Goal: Information Seeking & Learning: Learn about a topic

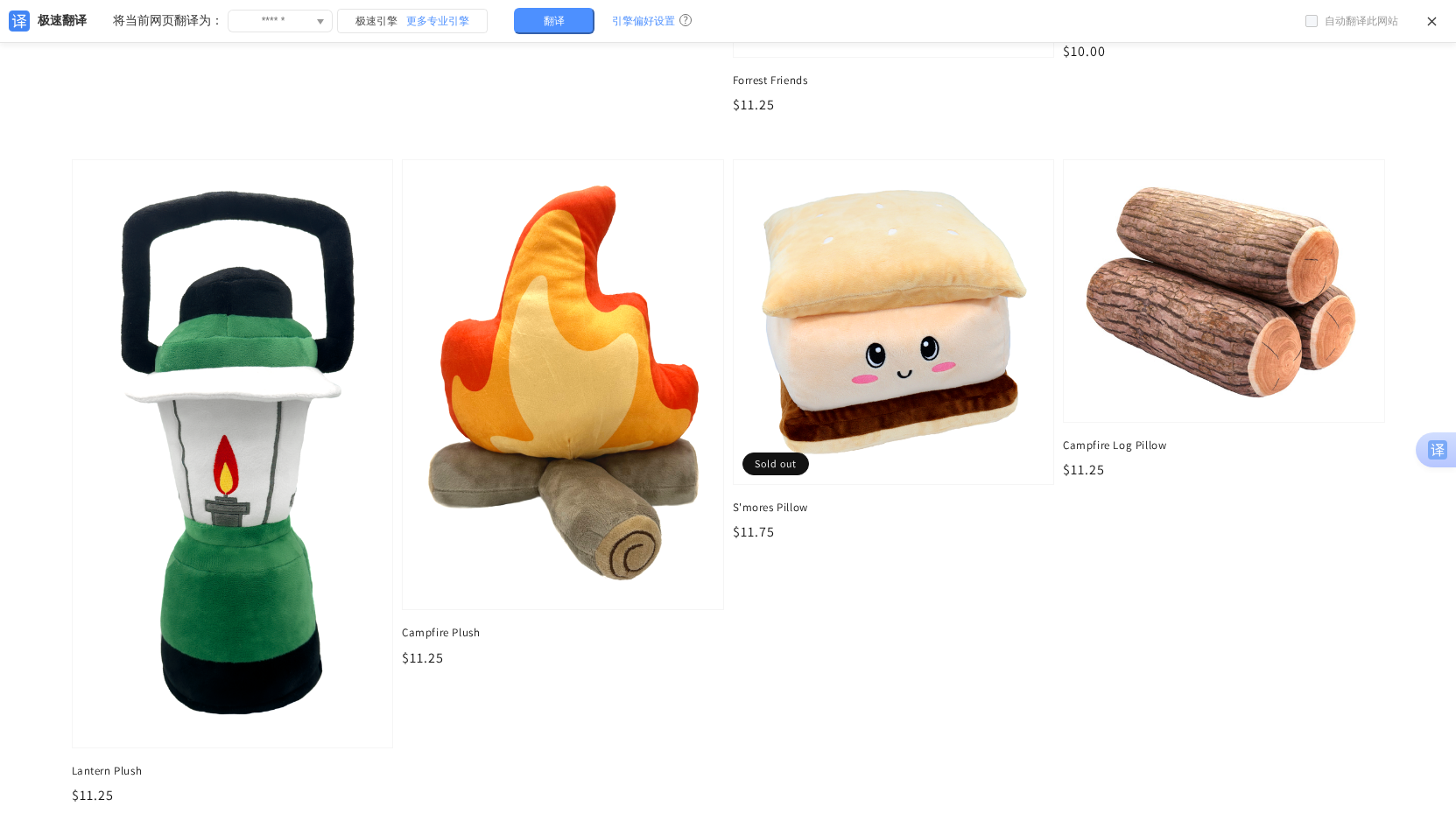
scroll to position [2583, 0]
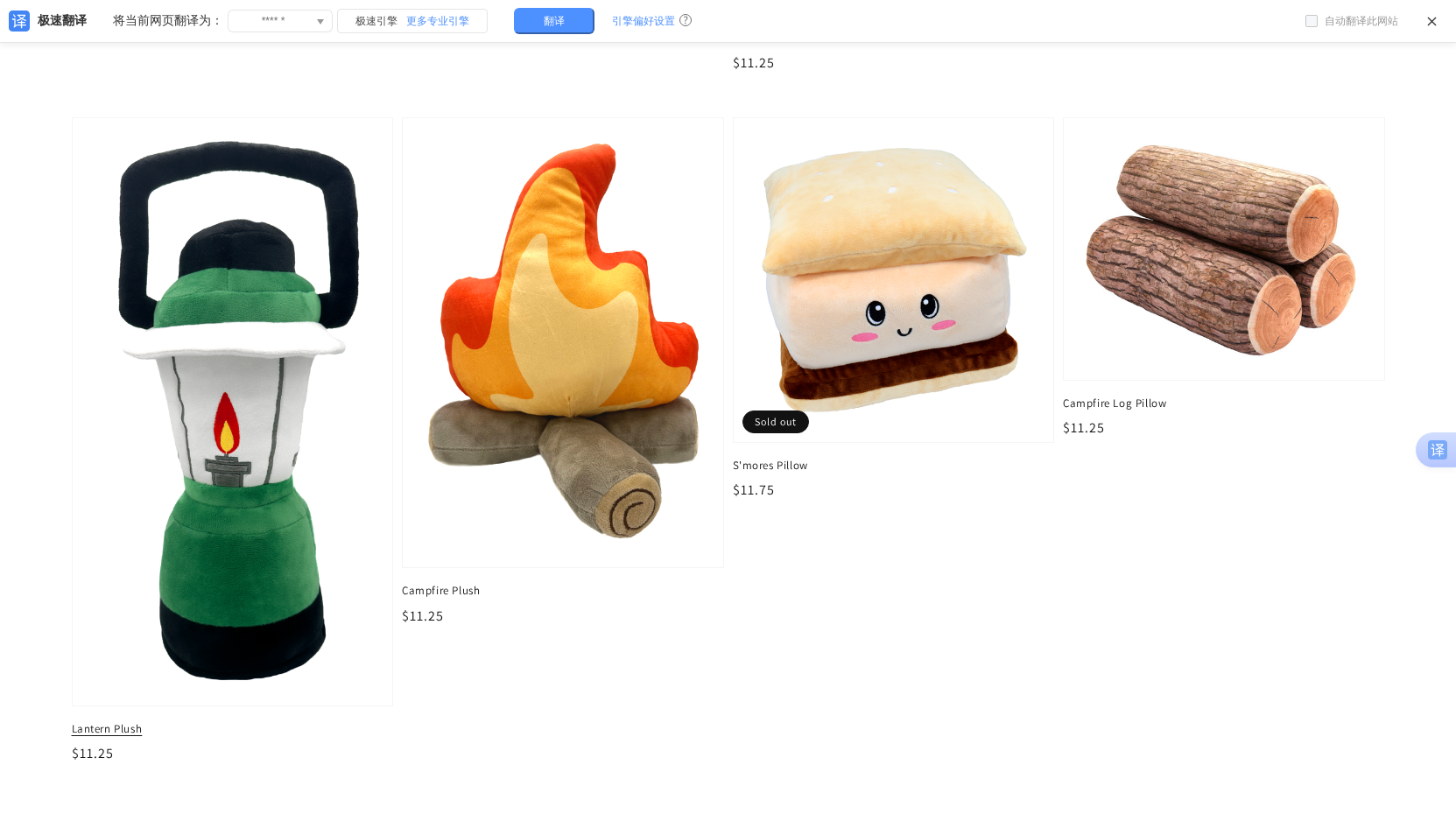
click at [281, 521] on img at bounding box center [232, 411] width 293 height 569
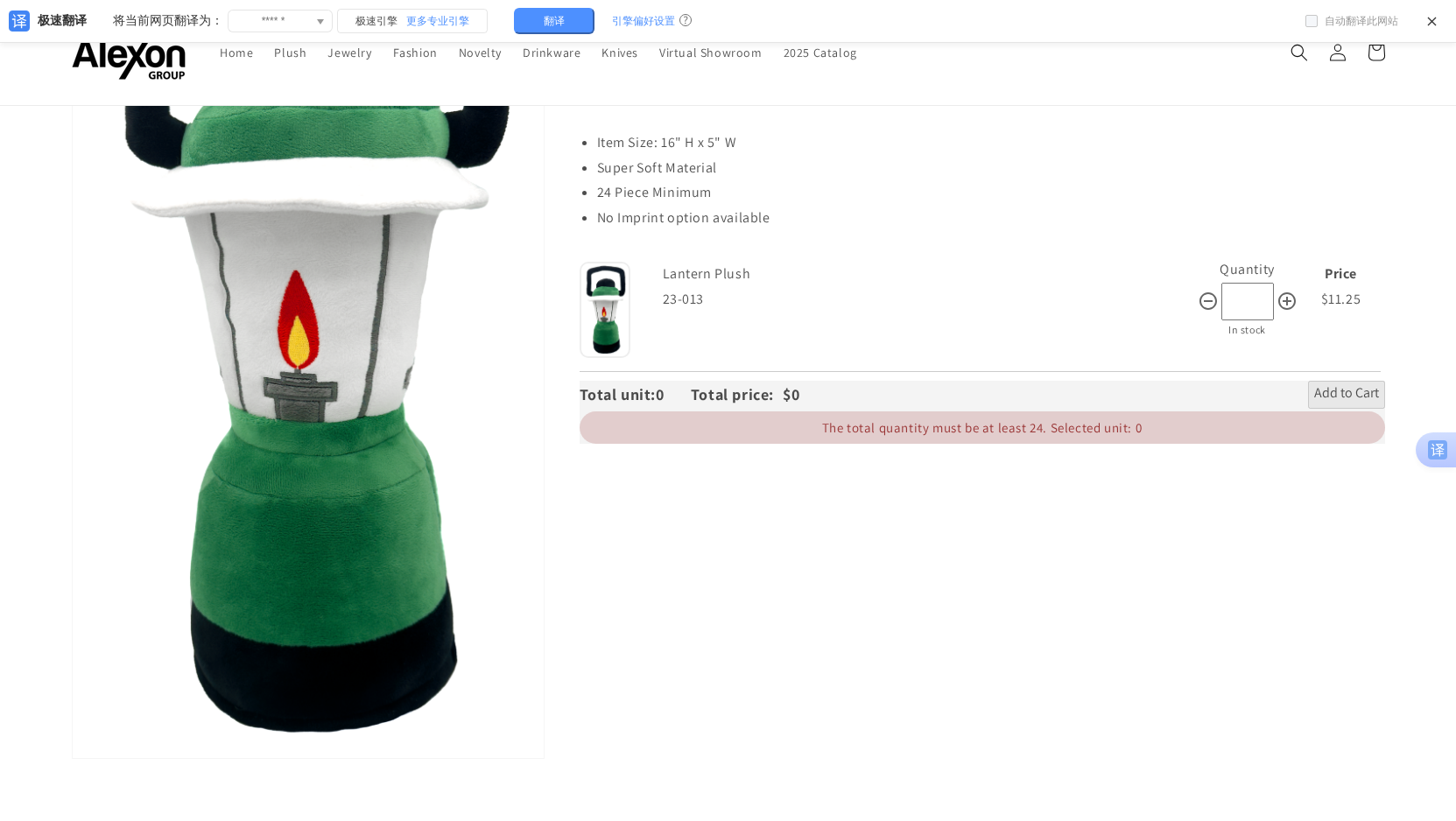
scroll to position [350, 0]
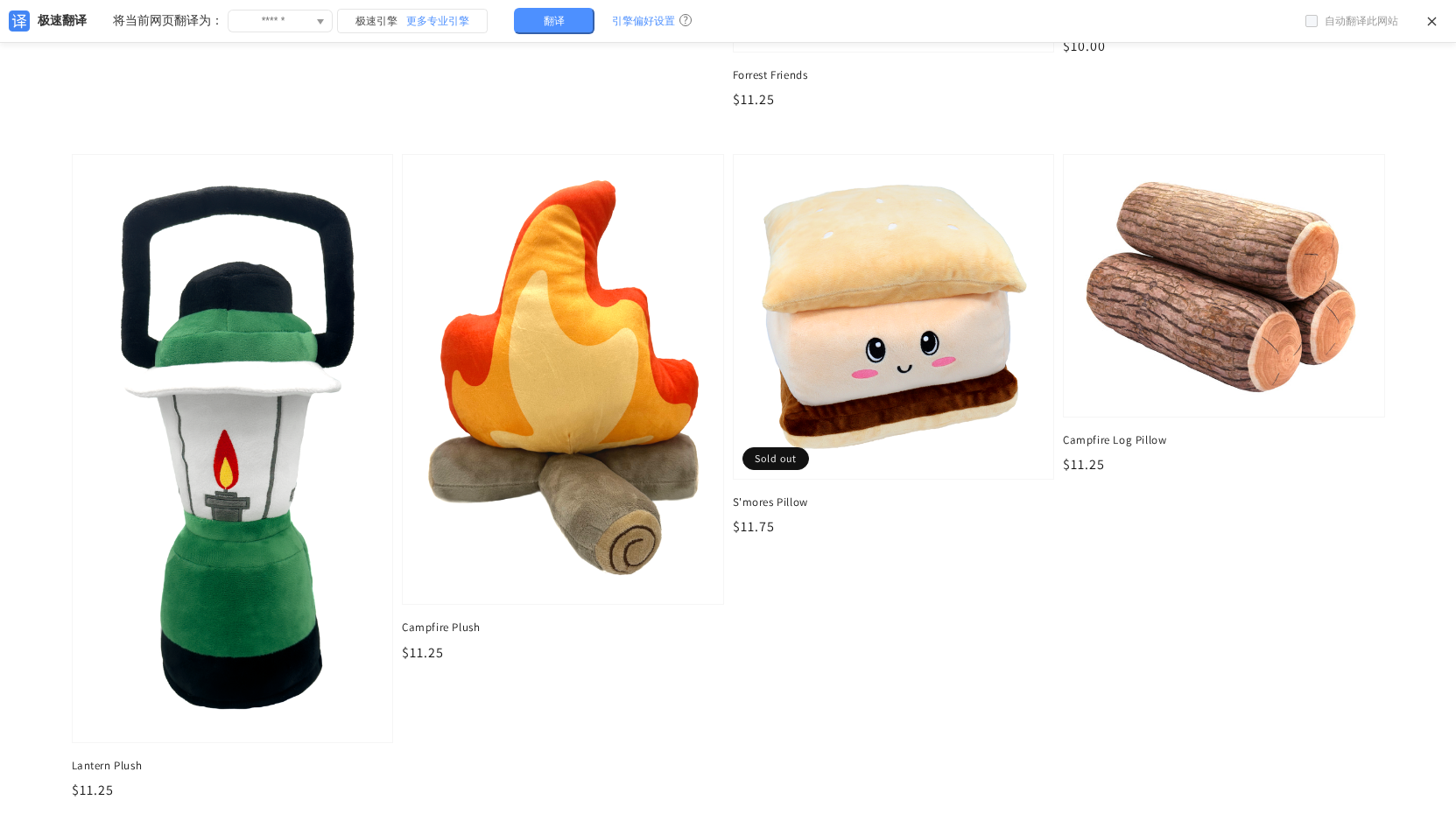
scroll to position [2547, 0]
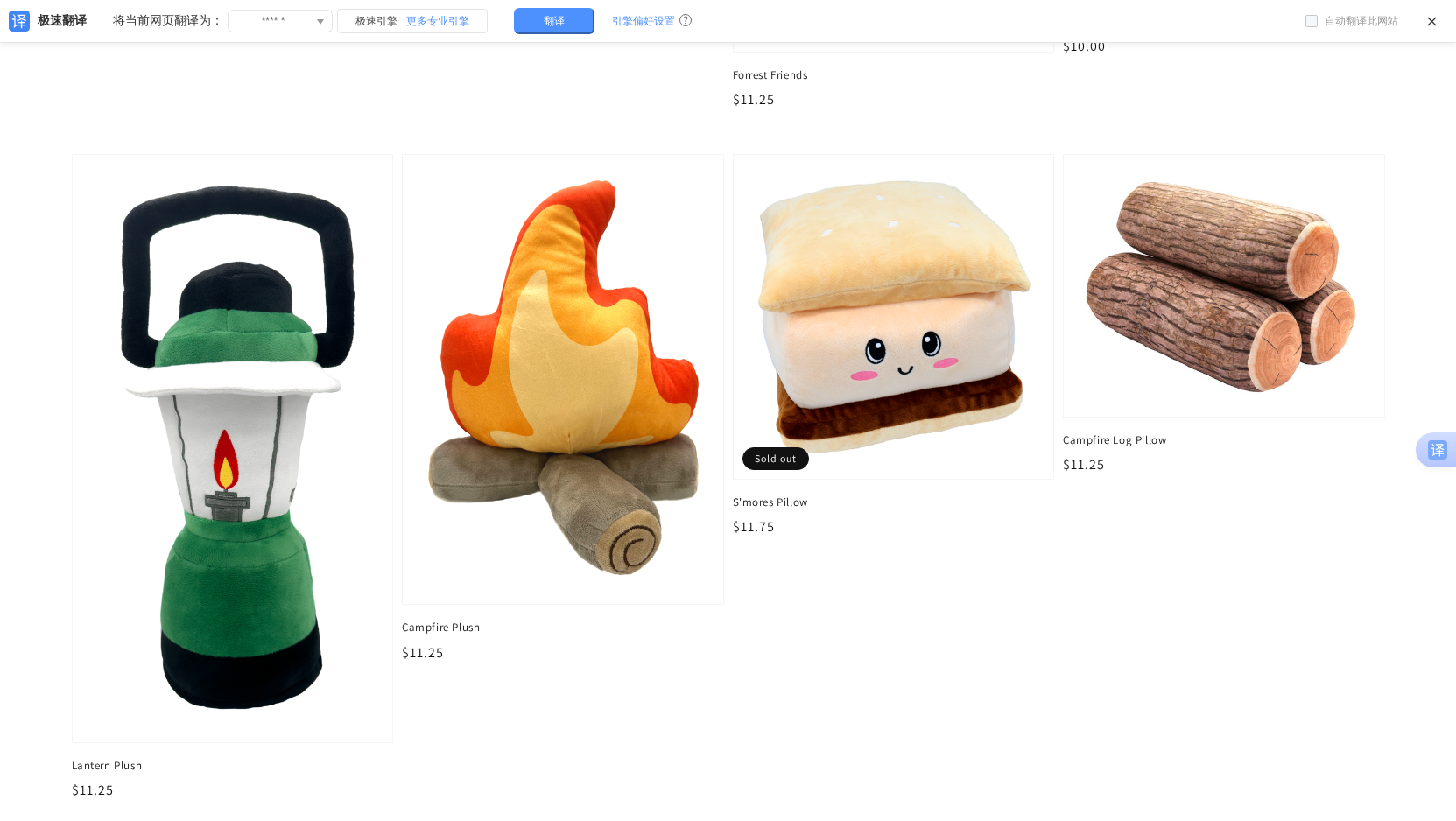
click at [830, 297] on img at bounding box center [893, 317] width 293 height 298
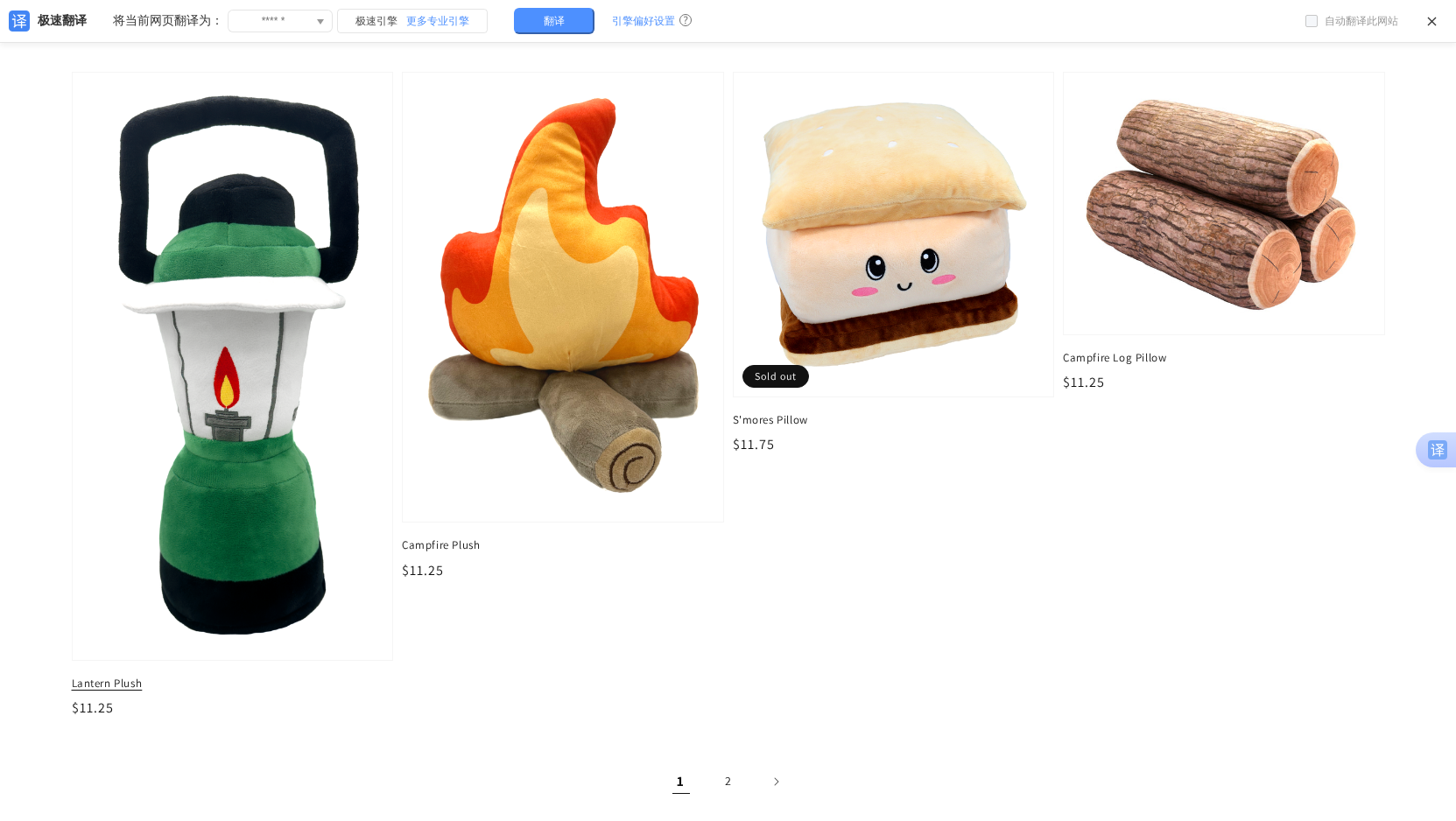
scroll to position [2634, 0]
